Goal: Book appointment/travel/reservation

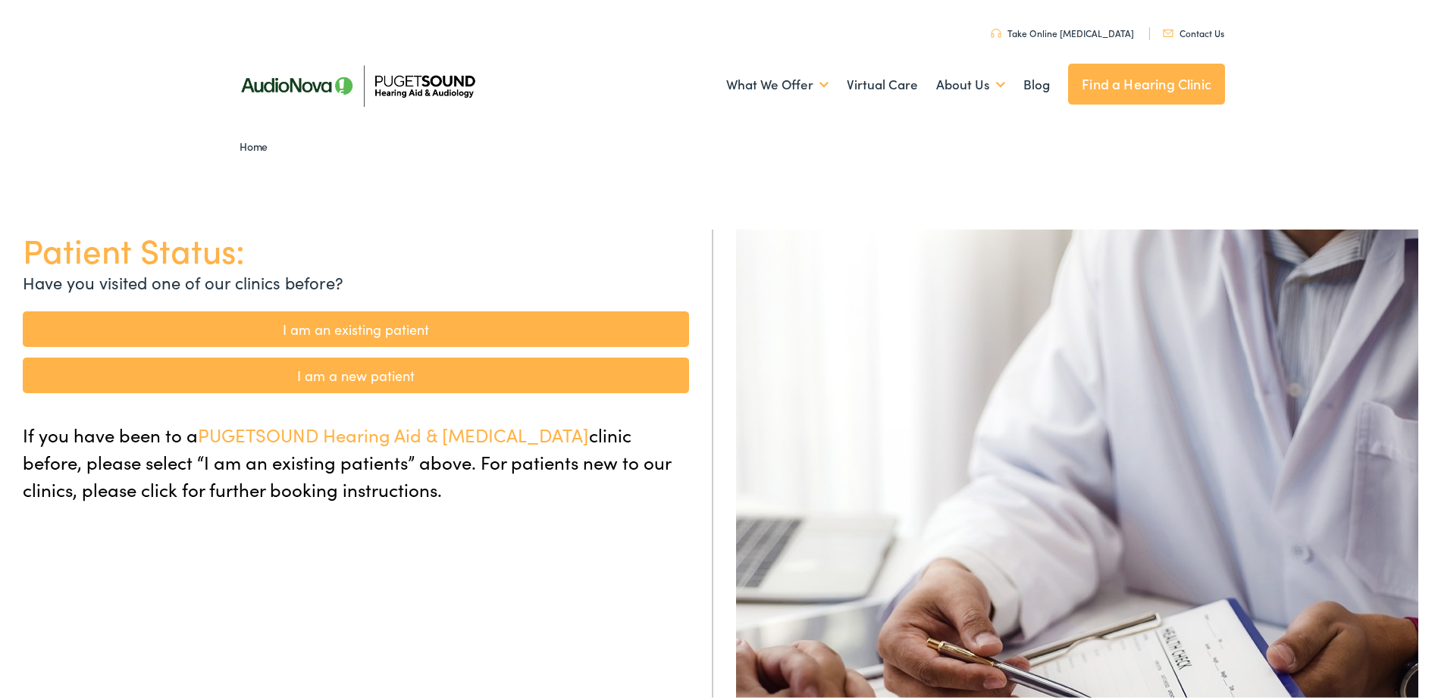
click at [428, 324] on link "I am an existing patient" at bounding box center [356, 326] width 666 height 36
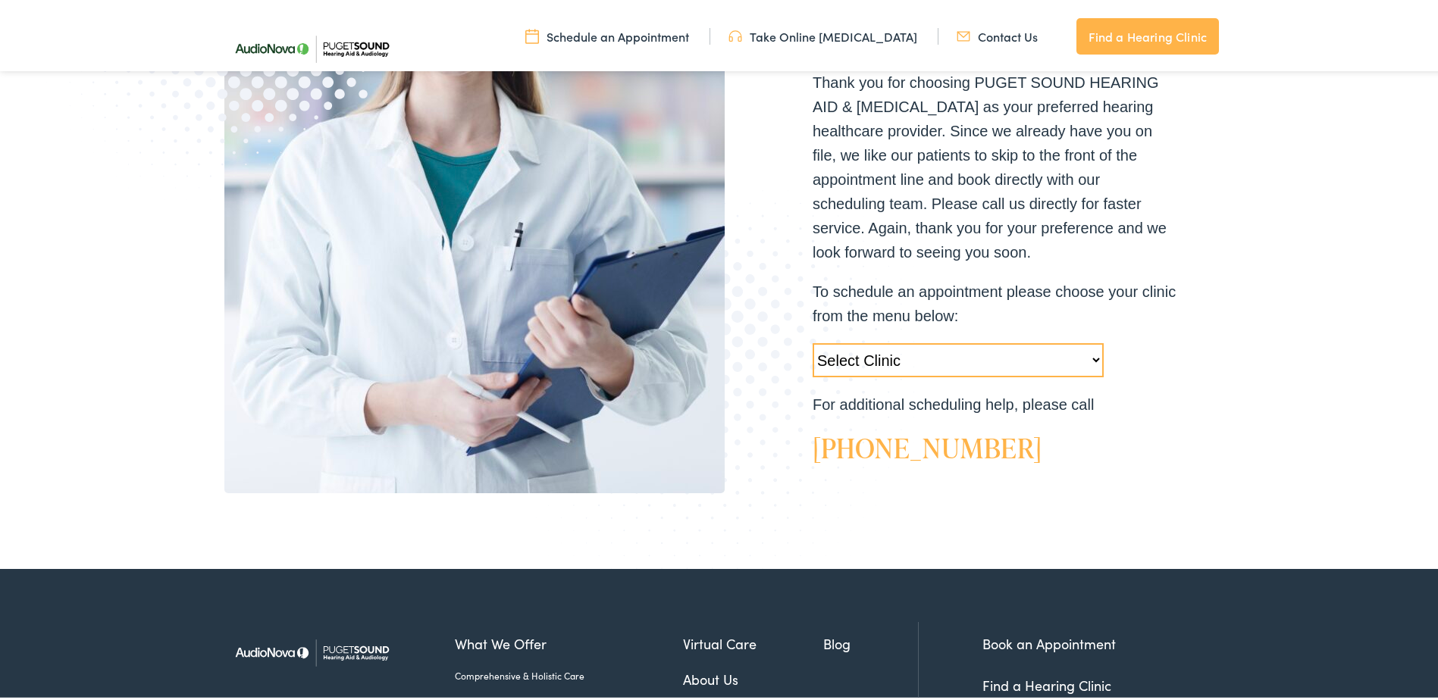
click at [1093, 357] on select "Select Clinic [GEOGRAPHIC_DATA]-[GEOGRAPHIC_DATA]-AudioNova [STREET_ADDRESS]-Au…" at bounding box center [957, 357] width 291 height 34
select select "[URL][DOMAIN_NAME]"
click at [812, 340] on select "Select Clinic Tukwila-WA-AudioNova 14900 Interurban Ave S #185 Tacoma-WA-AudioN…" at bounding box center [957, 357] width 291 height 34
